Goal: Check status: Check status

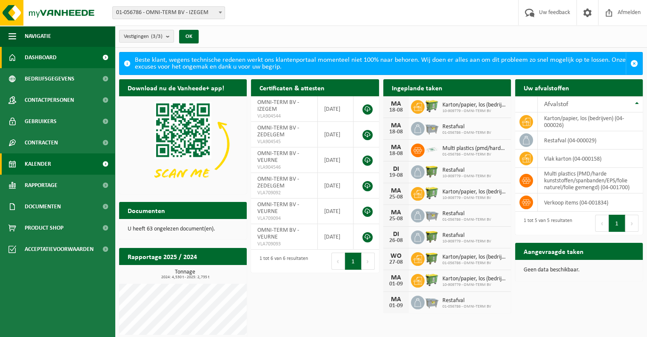
click at [60, 161] on link "Kalender" at bounding box center [57, 163] width 115 height 21
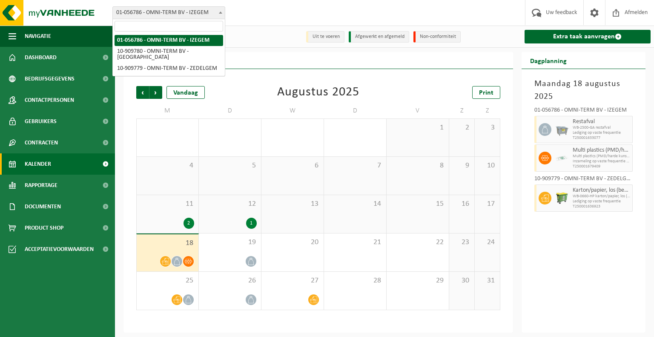
click at [220, 14] on span at bounding box center [220, 12] width 9 height 11
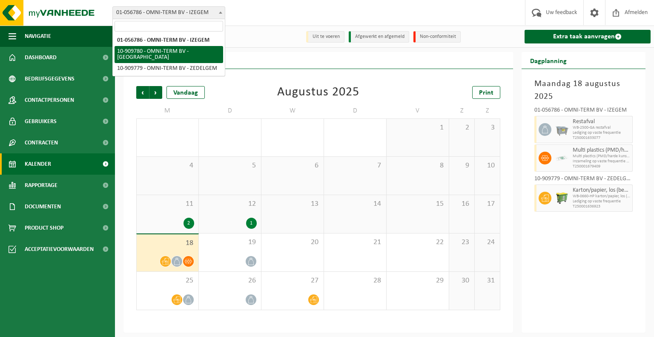
select select "124233"
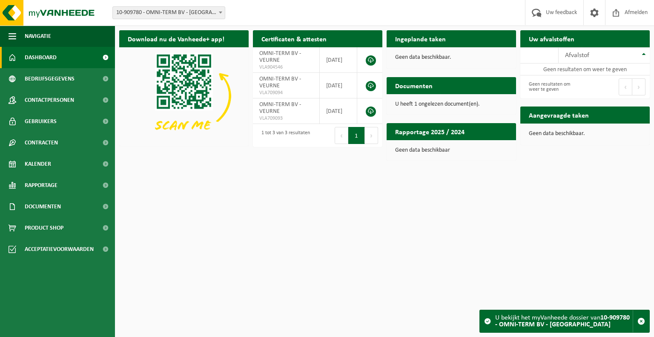
click at [219, 14] on span at bounding box center [220, 12] width 9 height 11
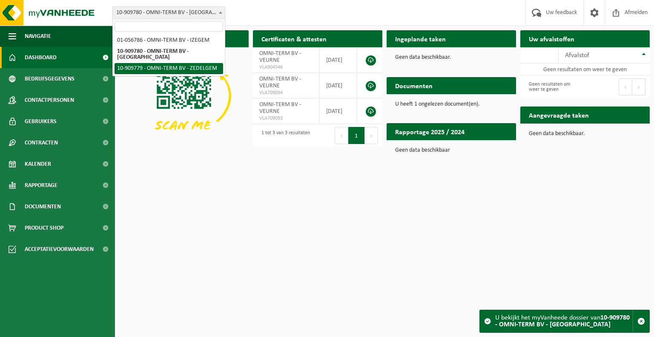
select select "124232"
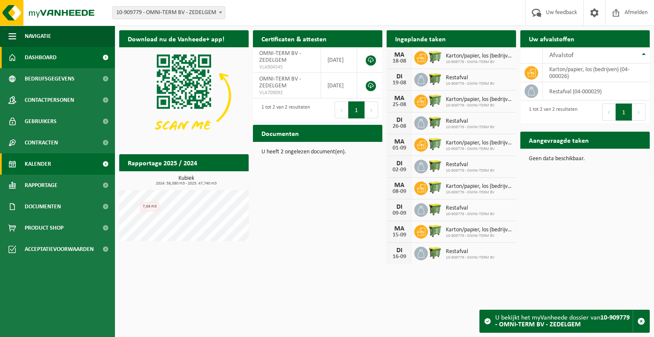
click at [68, 170] on link "Kalender" at bounding box center [57, 163] width 115 height 21
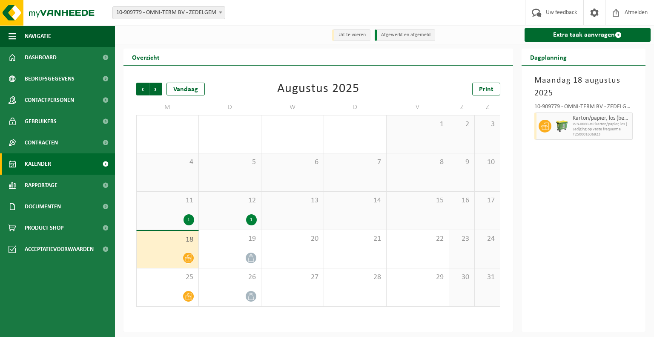
click at [558, 257] on div "[DATE] 10-909779 - OMNI-TERM BV - ZEDELGEM Karton/papier, los (bedrijven) WB-06…" at bounding box center [583, 199] width 124 height 266
